Goal: Task Accomplishment & Management: Manage account settings

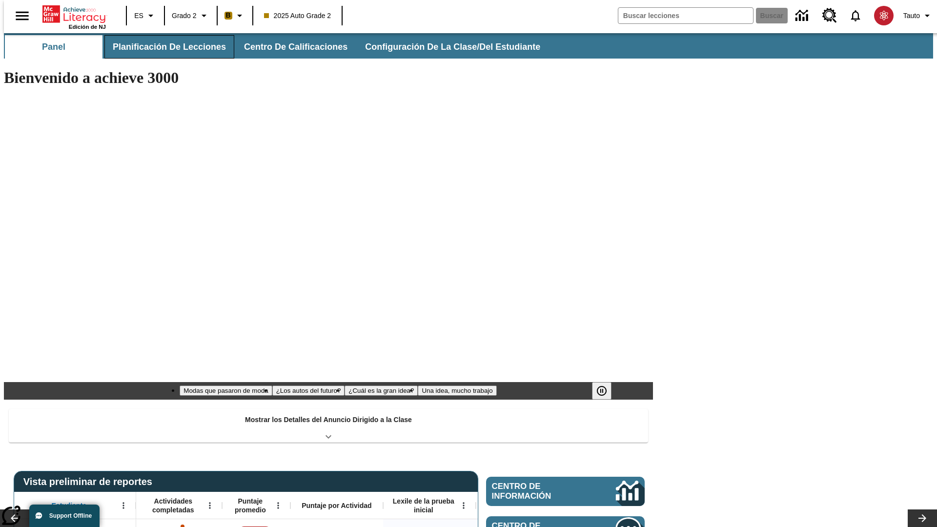
click at [163, 47] on span "Planificación de lecciones" at bounding box center [169, 46] width 113 height 11
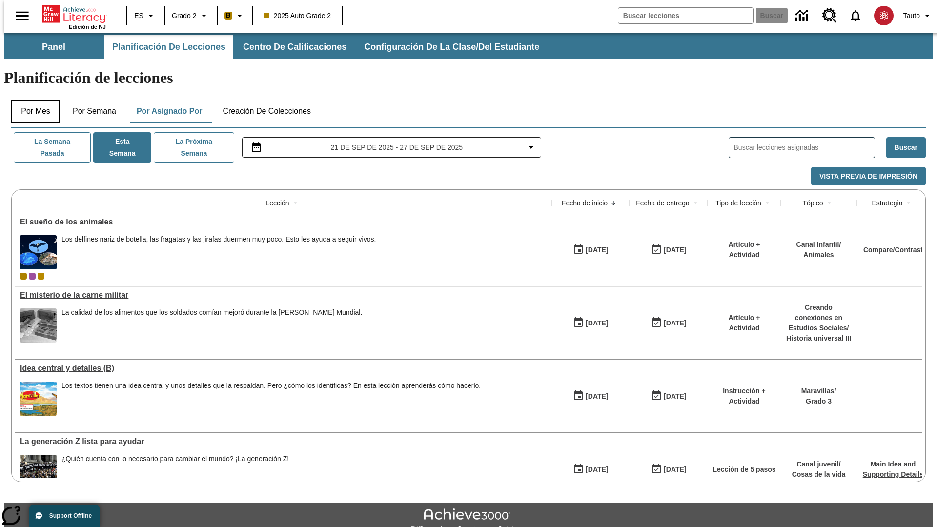
click at [32, 100] on button "Por mes" at bounding box center [35, 111] width 49 height 23
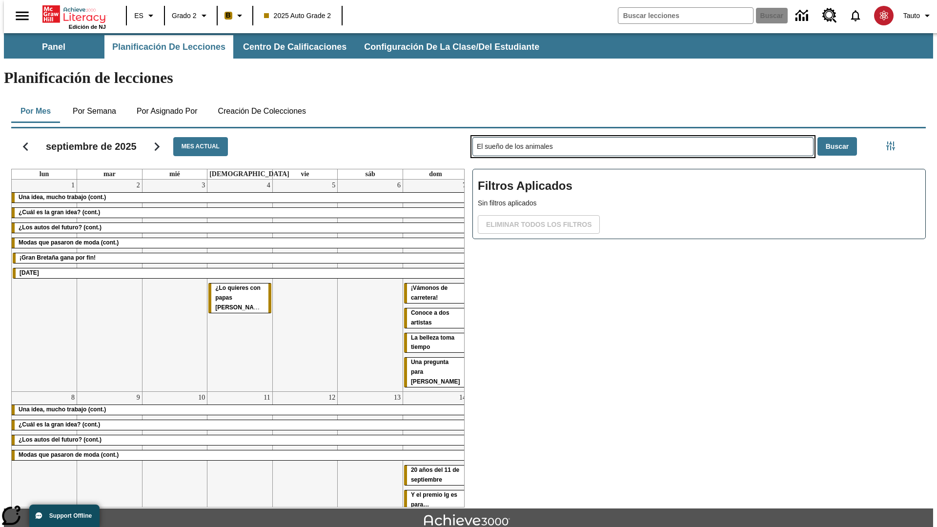
type input "El sueño de los animales"
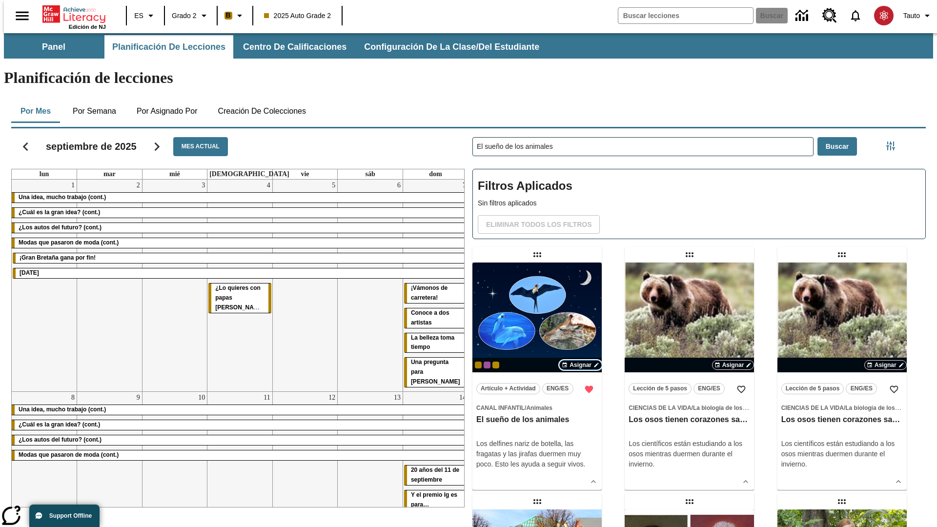
click at [580, 360] on span "Asignar" at bounding box center [580, 364] width 22 height 9
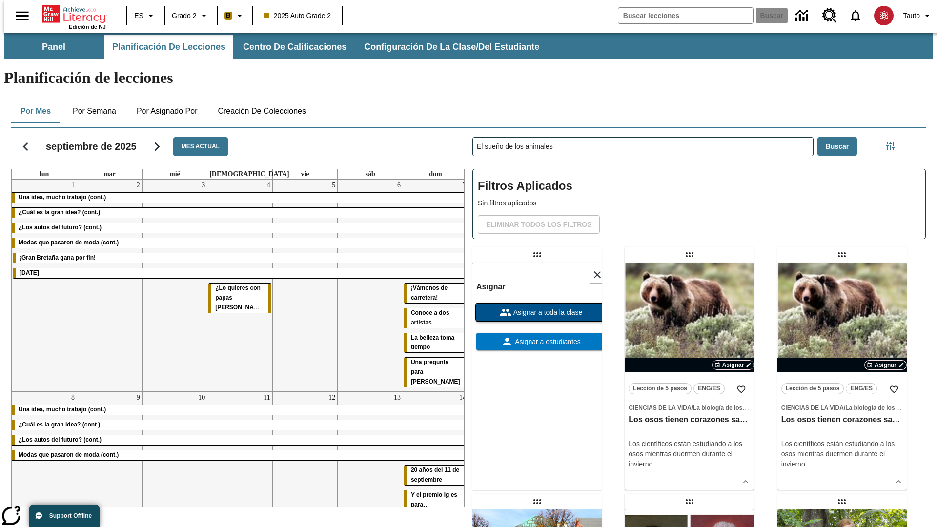
click at [537, 307] on span "Asignar a toda la clase" at bounding box center [546, 312] width 71 height 10
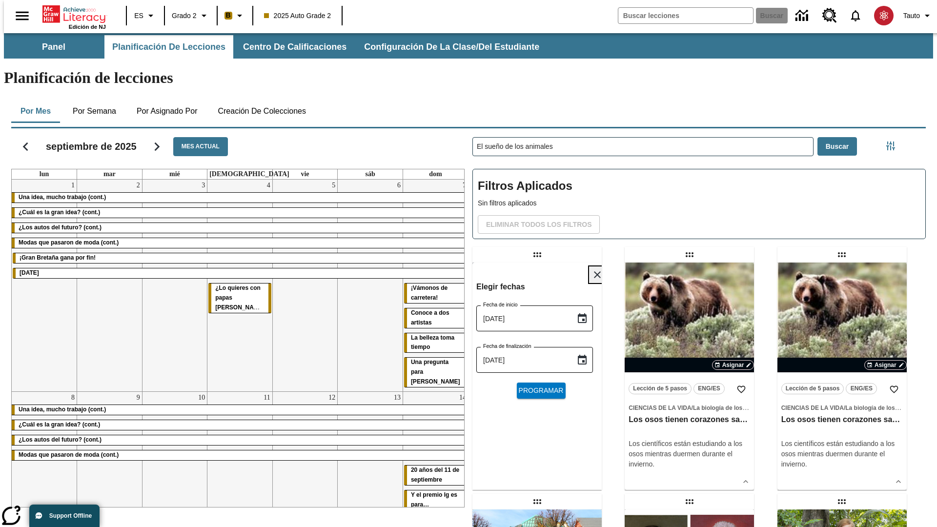
scroll to position [10, 0]
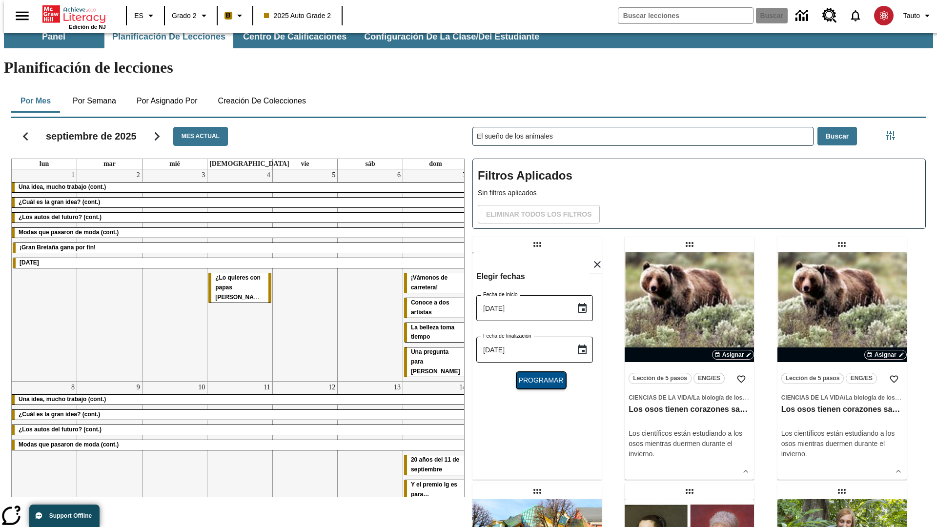
click at [537, 375] on span "Programar" at bounding box center [540, 380] width 45 height 10
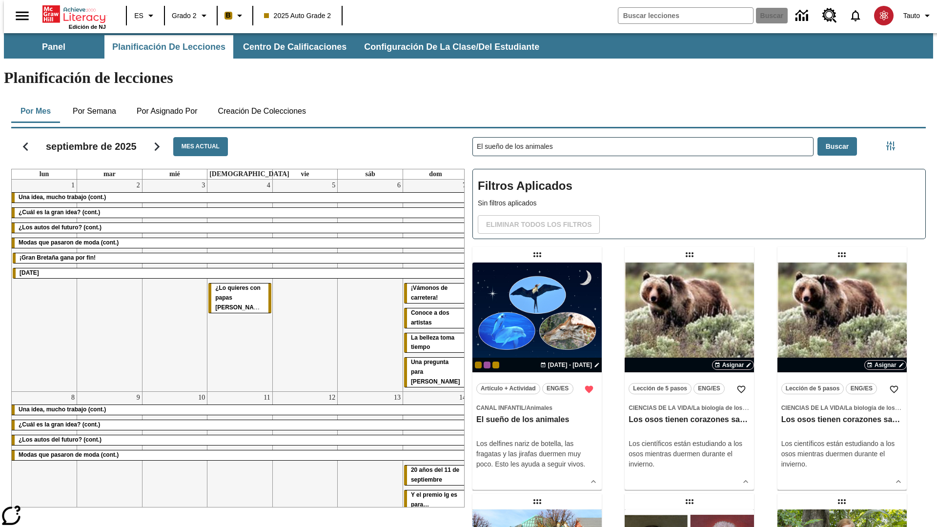
scroll to position [10, 0]
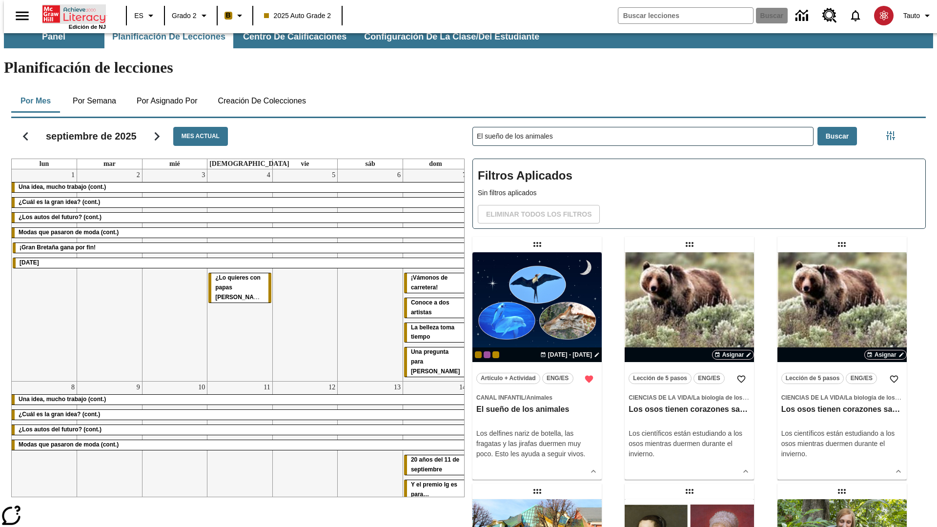
click at [70, 13] on icon "Portada" at bounding box center [74, 14] width 65 height 20
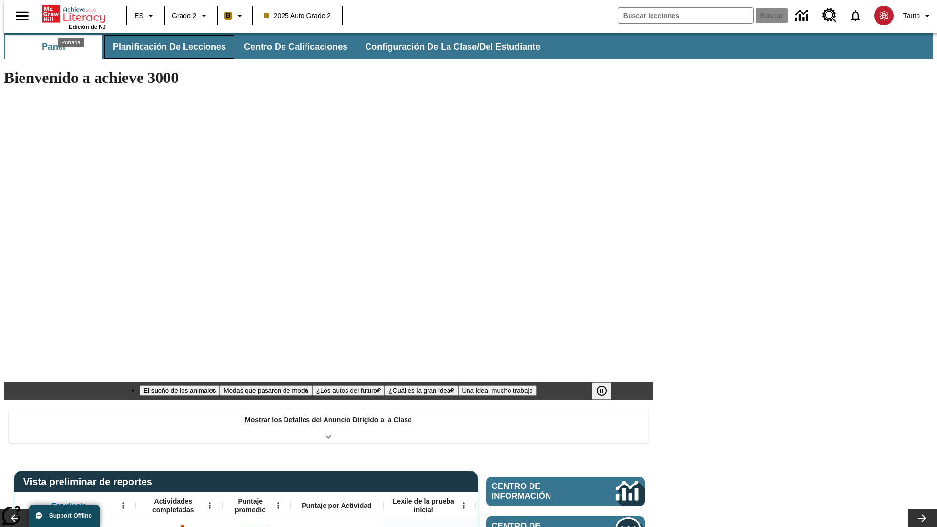
click at [163, 47] on span "Planificación de lecciones" at bounding box center [169, 46] width 113 height 11
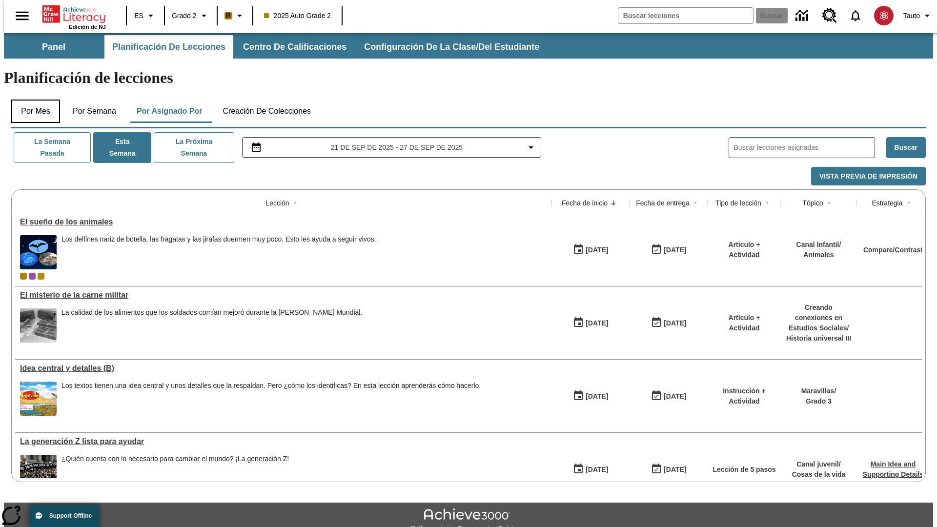
click at [32, 100] on button "Por mes" at bounding box center [35, 111] width 49 height 23
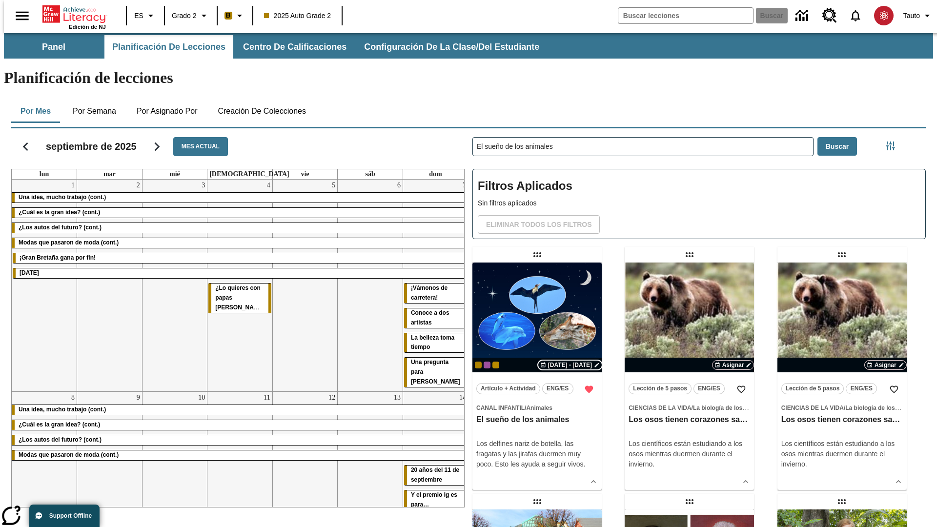
click at [568, 360] on span "[DATE] - [DATE]" at bounding box center [570, 364] width 44 height 9
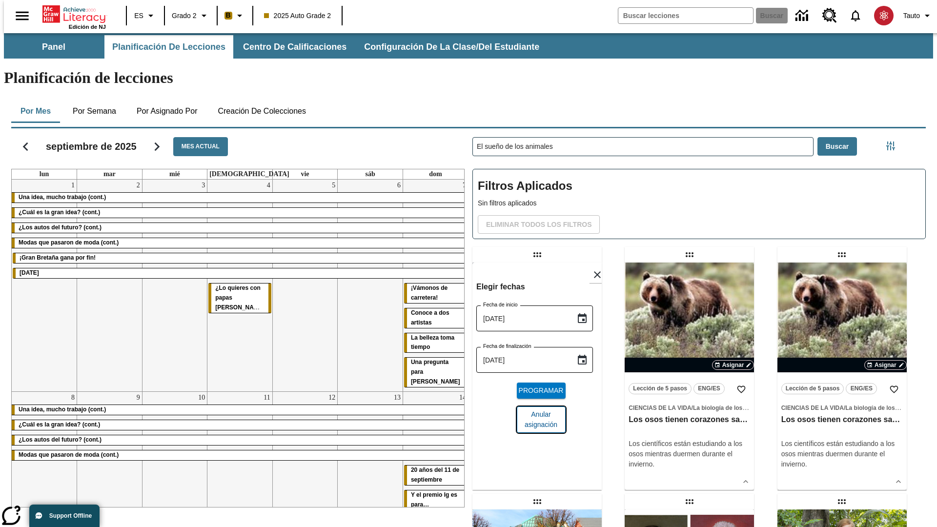
click at [537, 409] on span "Anular asignación" at bounding box center [540, 419] width 33 height 20
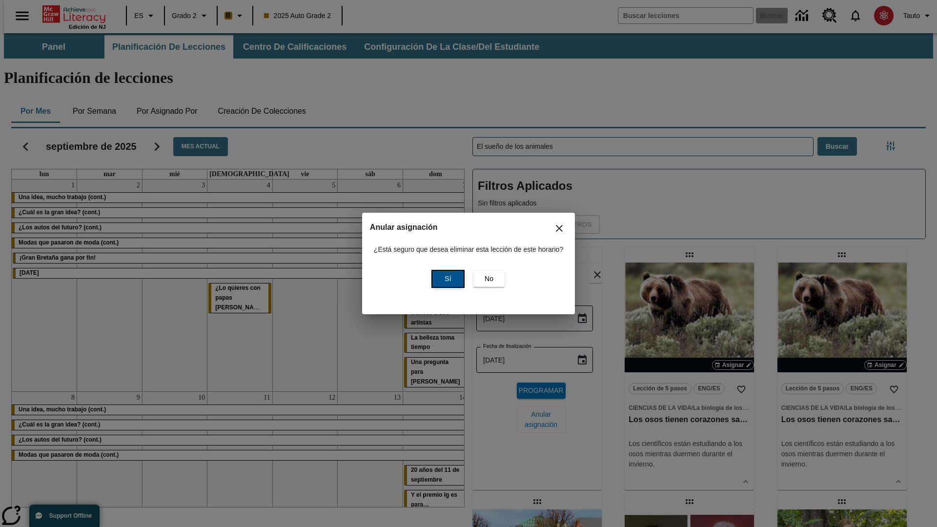
click at [446, 279] on span "Sí" at bounding box center [447, 279] width 6 height 10
